Goal: Check status: Check status

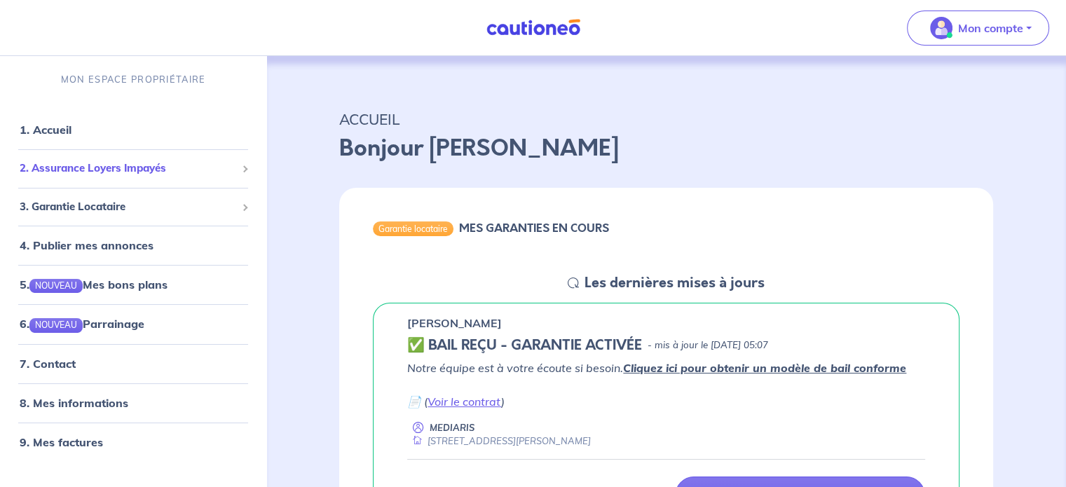
click at [156, 179] on div "2. Assurance Loyers Impayés" at bounding box center [133, 168] width 255 height 27
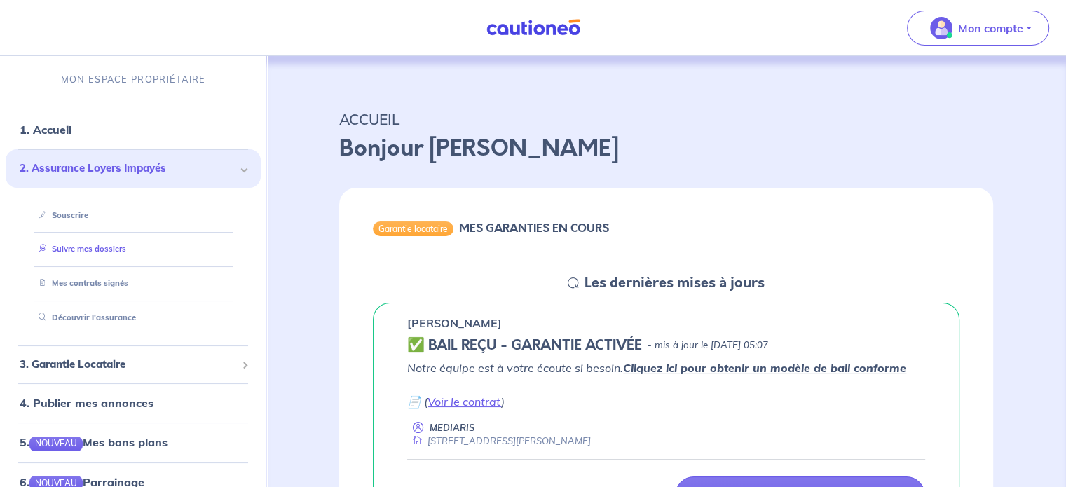
click at [111, 251] on link "Suivre mes dossiers" at bounding box center [79, 249] width 93 height 10
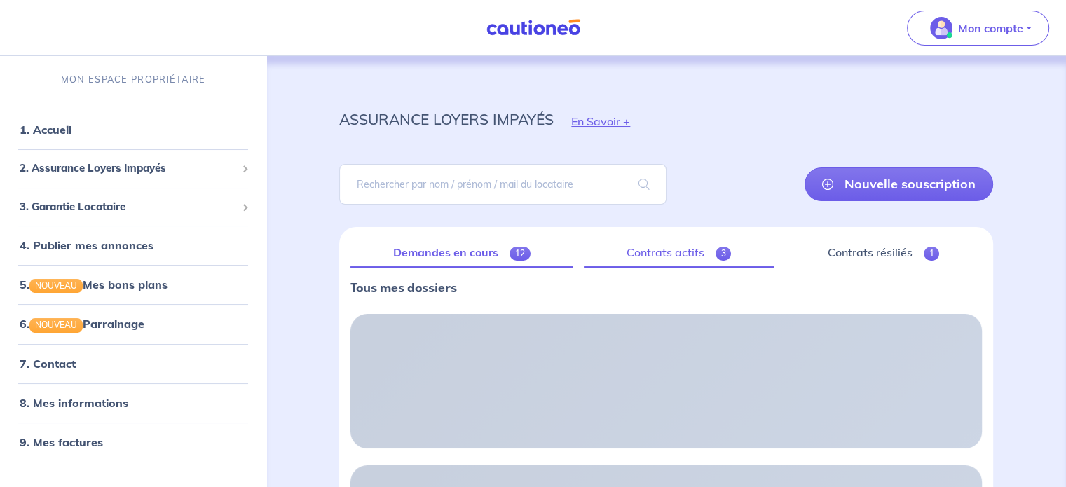
click at [694, 244] on link "Contrats actifs 3" at bounding box center [679, 252] width 190 height 29
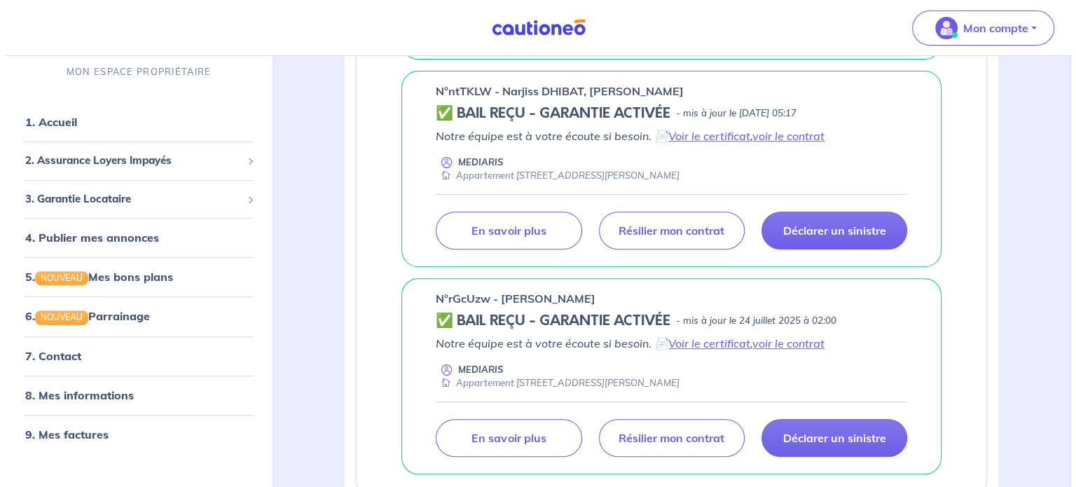
scroll to position [505, 0]
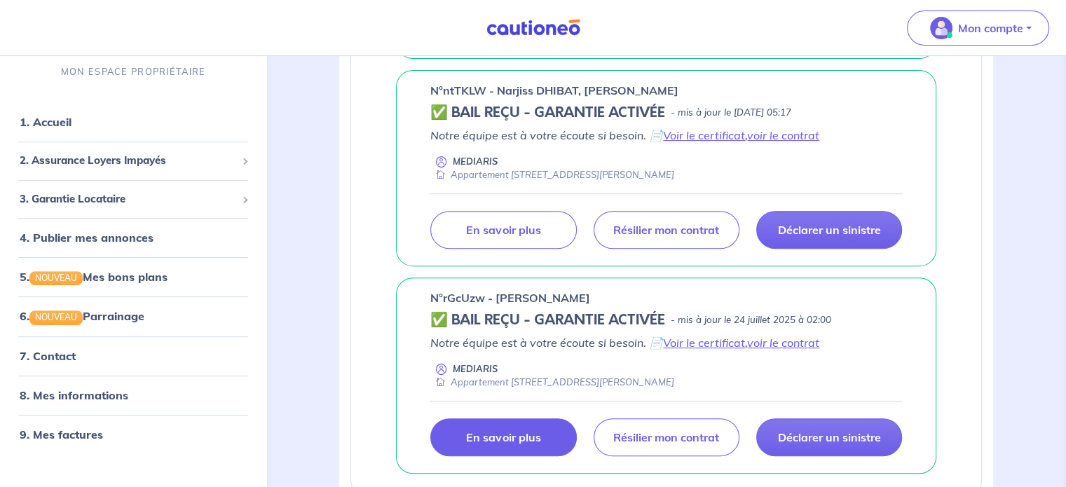
click at [515, 442] on link "En savoir plus" at bounding box center [503, 437] width 146 height 38
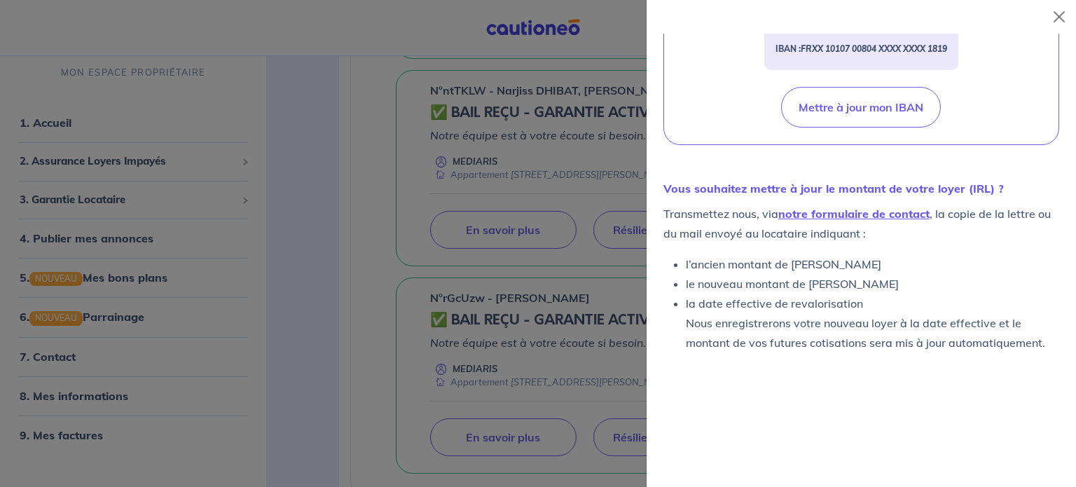
scroll to position [577, 0]
click at [1062, 16] on button "Close" at bounding box center [1059, 17] width 22 height 22
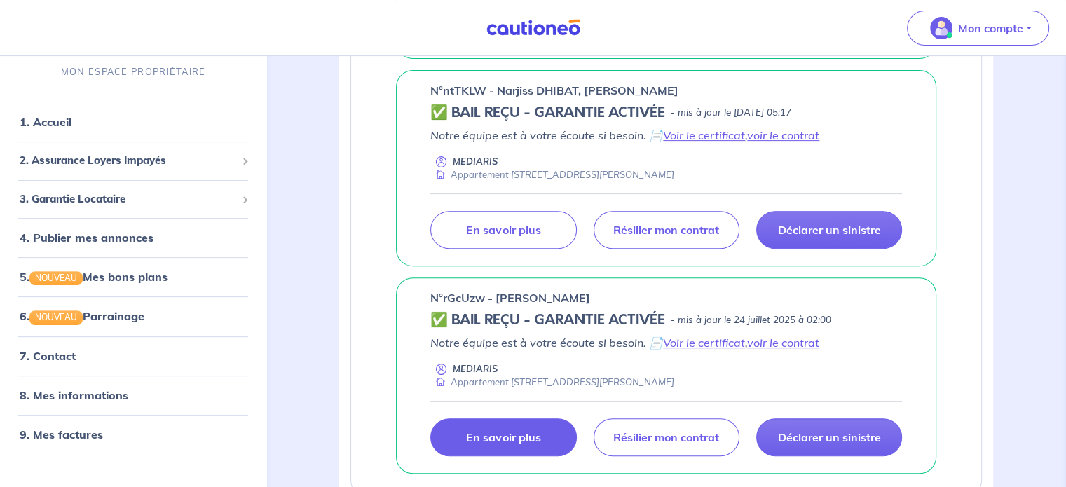
click at [530, 434] on p "En savoir plus" at bounding box center [503, 437] width 74 height 14
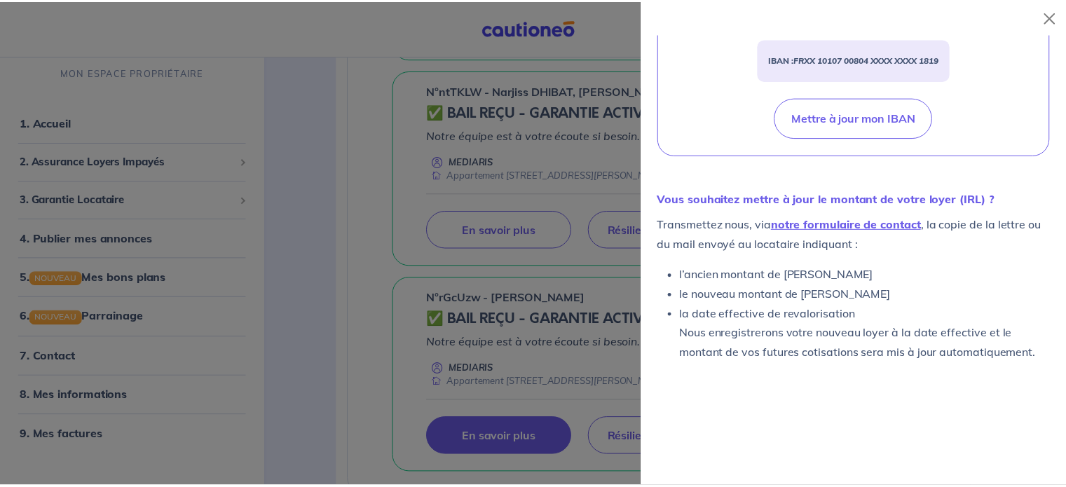
scroll to position [577, 0]
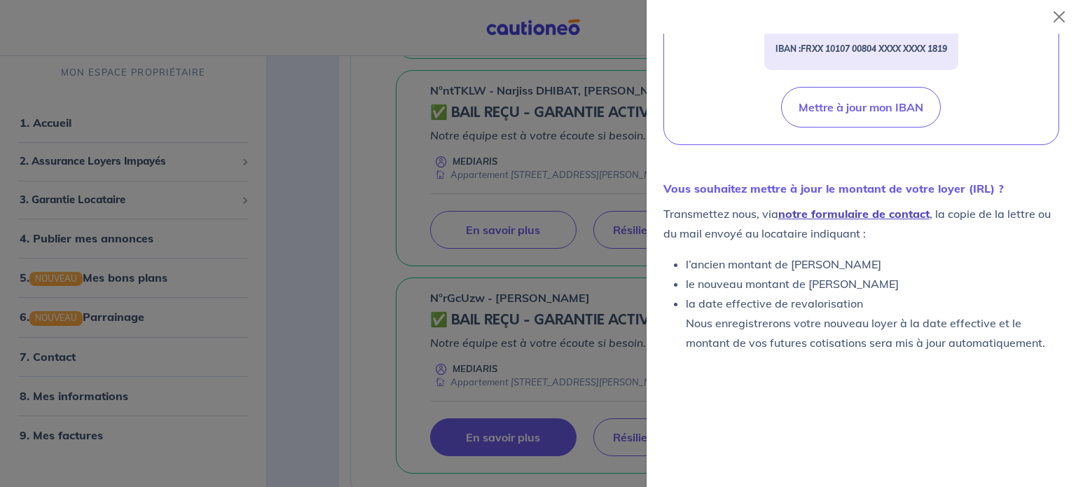
click at [891, 217] on link "notre formulaire de contact" at bounding box center [853, 214] width 151 height 14
click at [1065, 22] on button "Close" at bounding box center [1059, 17] width 22 height 22
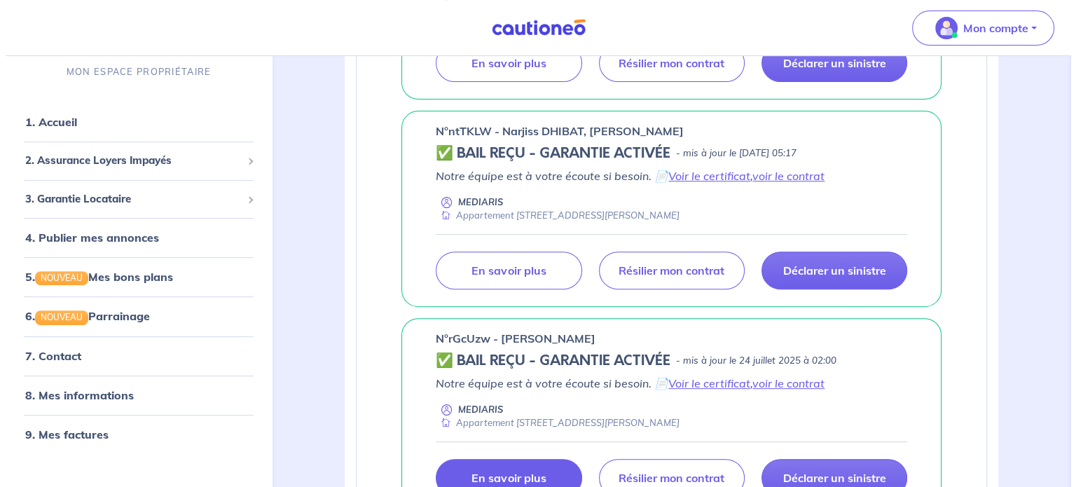
scroll to position [463, 0]
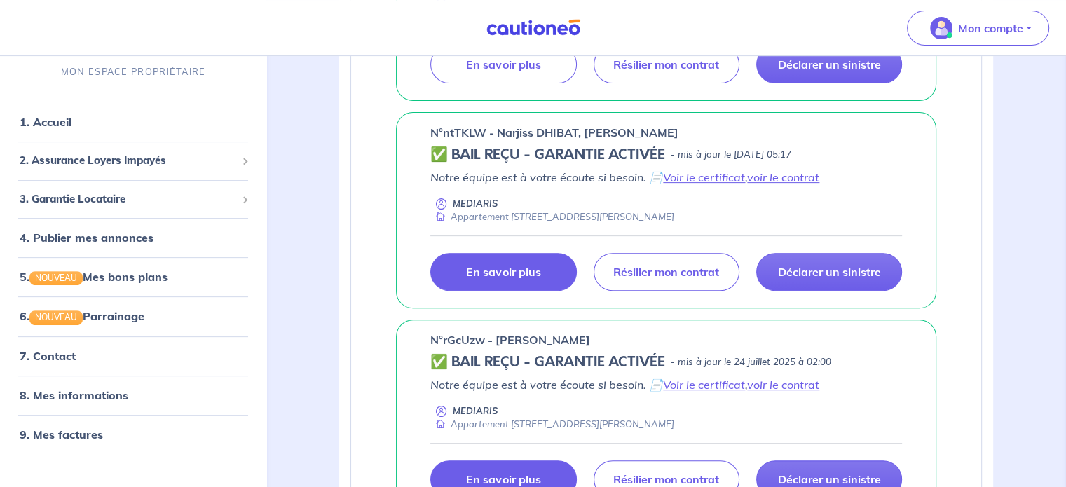
click at [540, 279] on link "En savoir plus" at bounding box center [503, 272] width 146 height 38
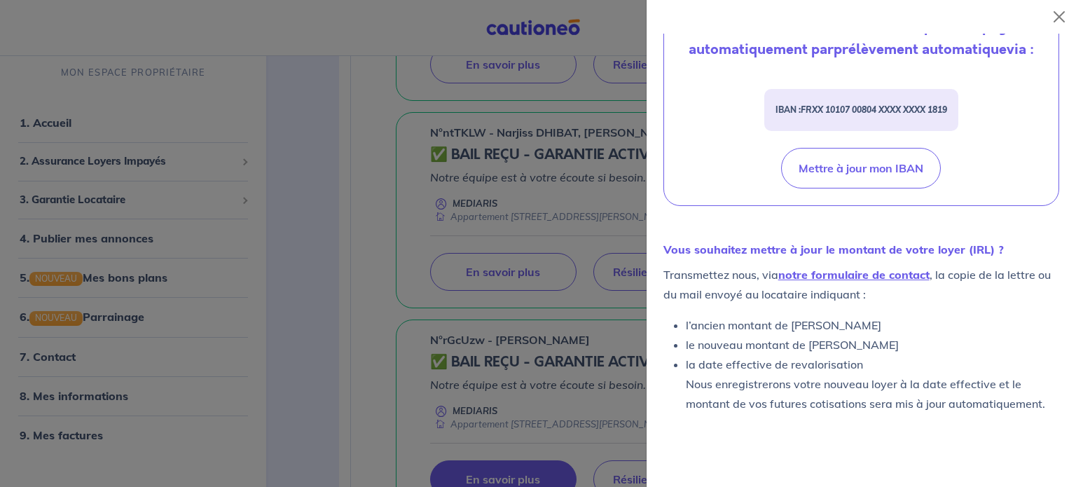
scroll to position [504, 0]
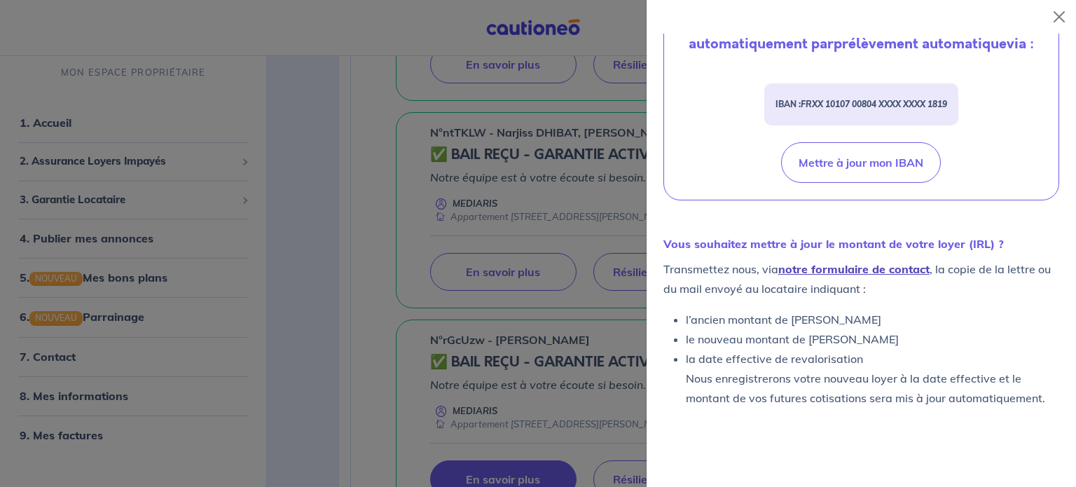
click at [900, 276] on link "notre formulaire de contact" at bounding box center [853, 269] width 151 height 14
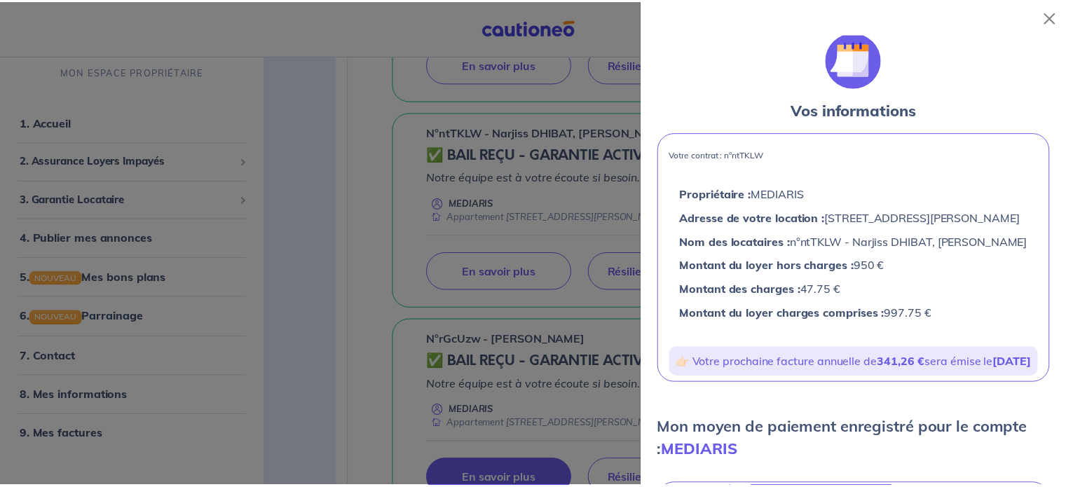
scroll to position [0, 0]
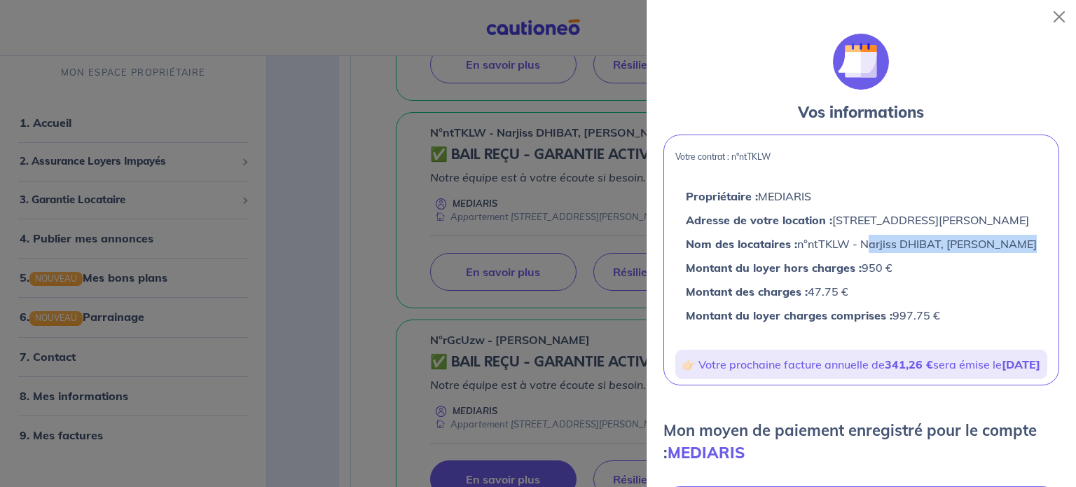
drag, startPoint x: 859, startPoint y: 241, endPoint x: 1015, endPoint y: 245, distance: 156.3
click at [1015, 245] on p "Nom des locataires : n°ntTKLW - Narjiss [PERSON_NAME] DHIBAT" at bounding box center [861, 244] width 351 height 18
copy p "[PERSON_NAME]"
click at [1063, 16] on button "Close" at bounding box center [1059, 17] width 22 height 22
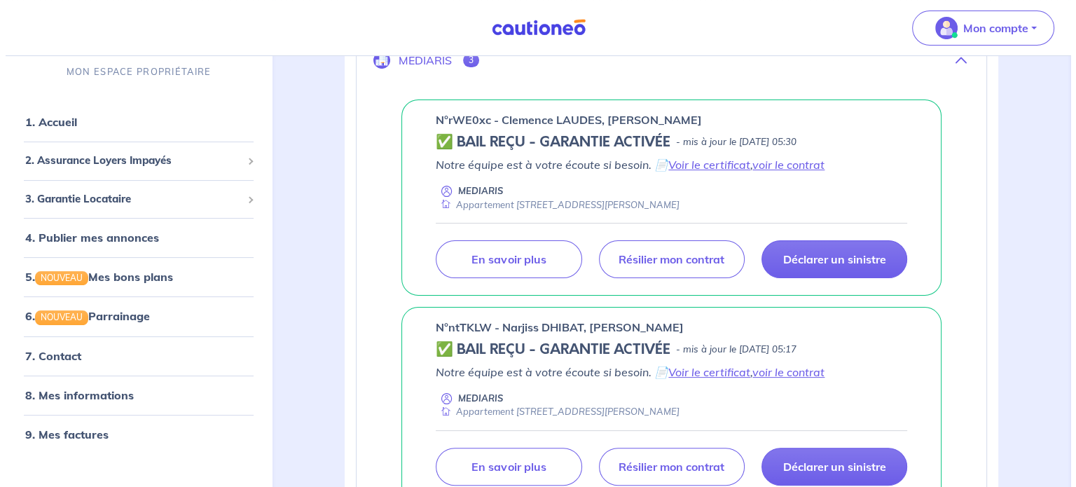
scroll to position [264, 0]
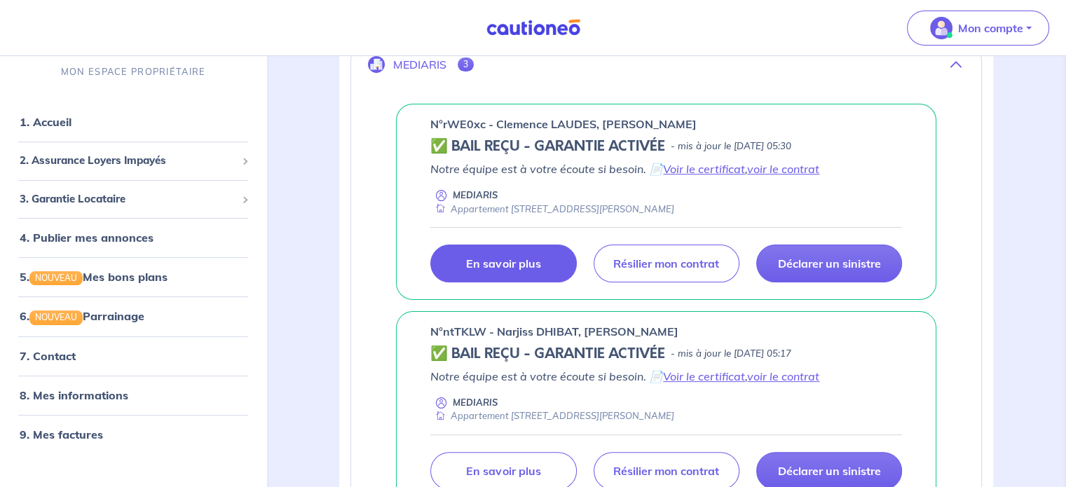
click at [510, 268] on p "En savoir plus" at bounding box center [503, 263] width 74 height 14
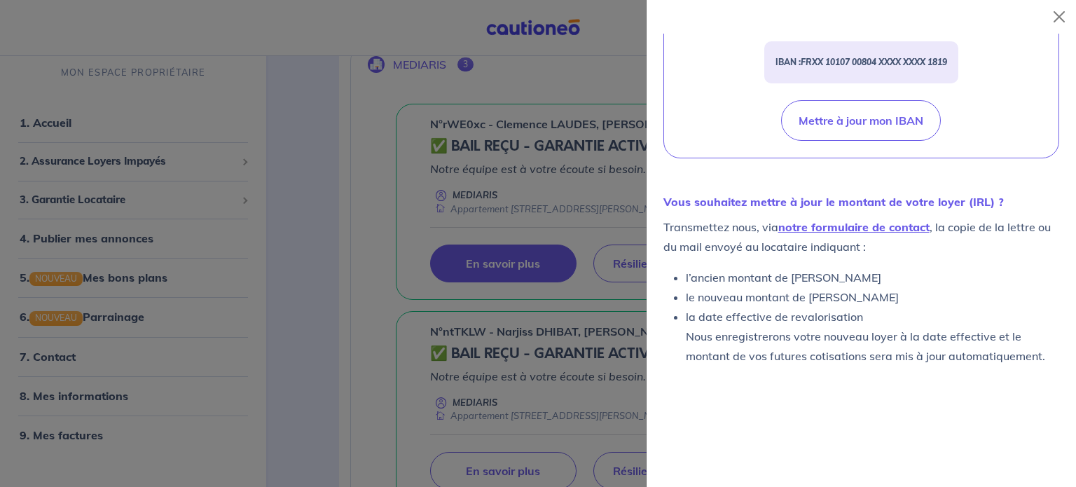
scroll to position [565, 0]
click at [900, 221] on link "notre formulaire de contact" at bounding box center [853, 226] width 151 height 14
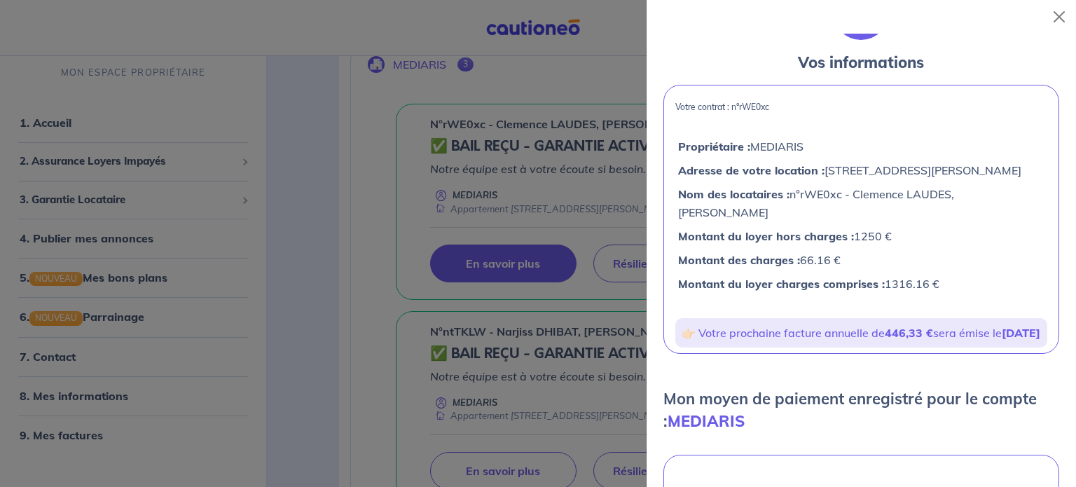
scroll to position [46, 0]
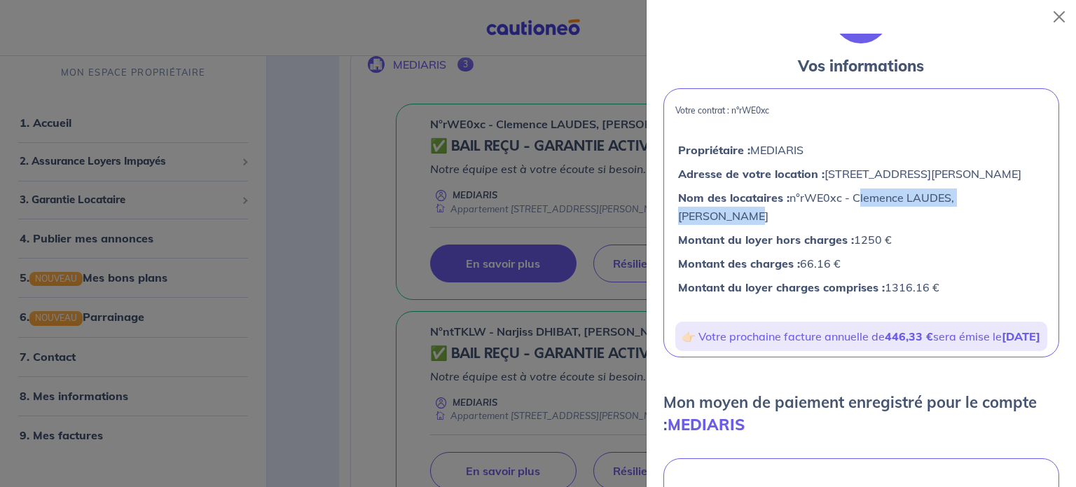
drag, startPoint x: 854, startPoint y: 195, endPoint x: 1035, endPoint y: 207, distance: 181.1
click at [1035, 207] on div "Nom des locataires : n°rWE0xc - Clemence LAUDES, [PERSON_NAME]" at bounding box center [861, 207] width 372 height 42
copy p "[PERSON_NAME], [PERSON_NAME]"
